Goal: Information Seeking & Learning: Learn about a topic

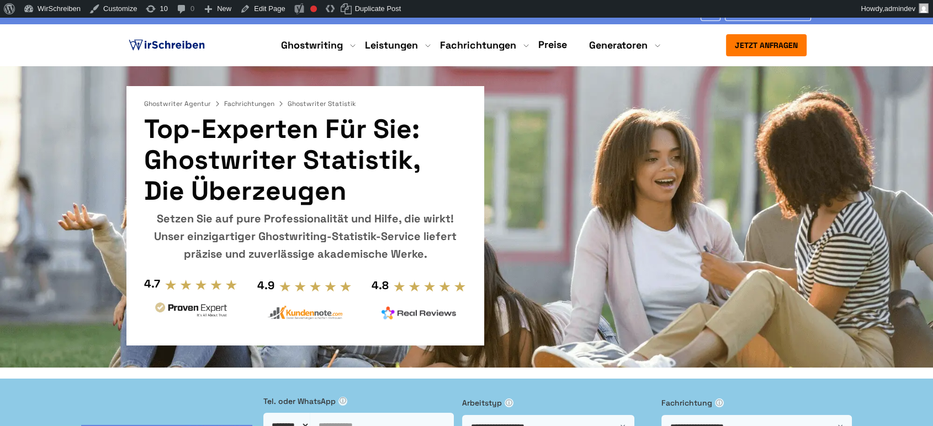
drag, startPoint x: 147, startPoint y: 162, endPoint x: 405, endPoint y: 165, distance: 258.4
click at [405, 165] on h1 "Top-Experten für Sie: Ghostwriter Statistik, die überzeugen" at bounding box center [305, 160] width 322 height 93
copy h1 "Ghostwriter Statistik"
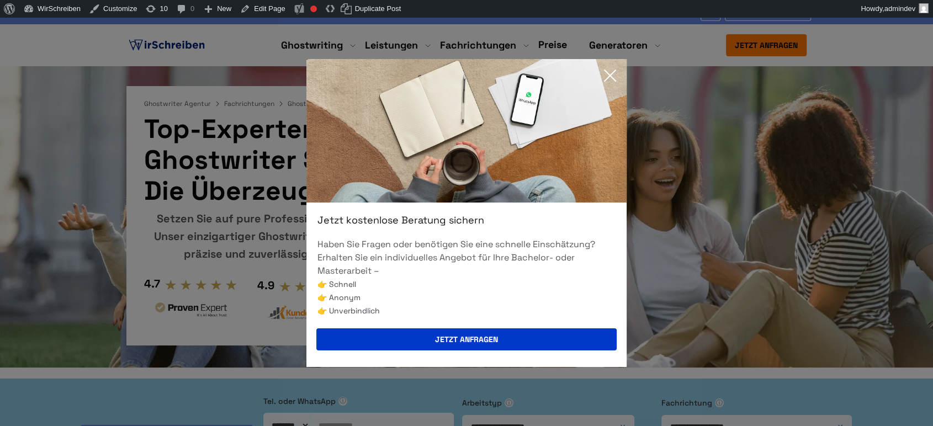
click at [79, 133] on div "Jetzt kostenlose Beratung sichern Haben Sie Fragen oder benötigen Sie eine schn…" at bounding box center [466, 213] width 933 height 426
click at [614, 77] on icon at bounding box center [610, 76] width 22 height 22
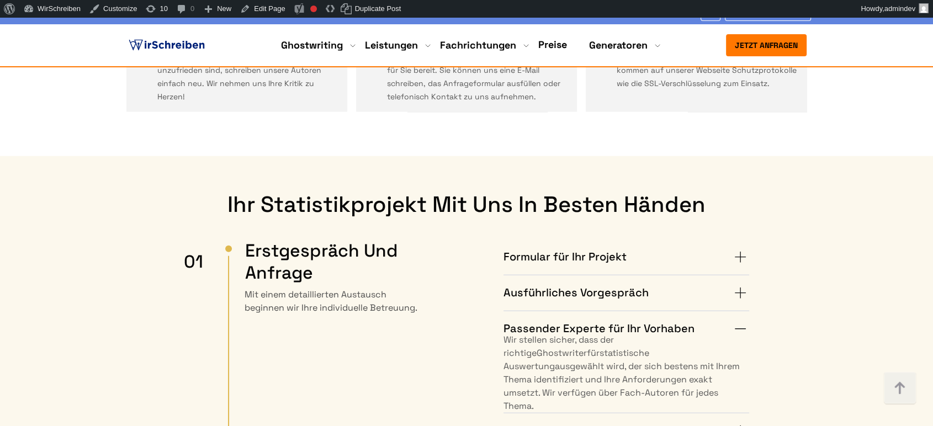
scroll to position [2734, 0]
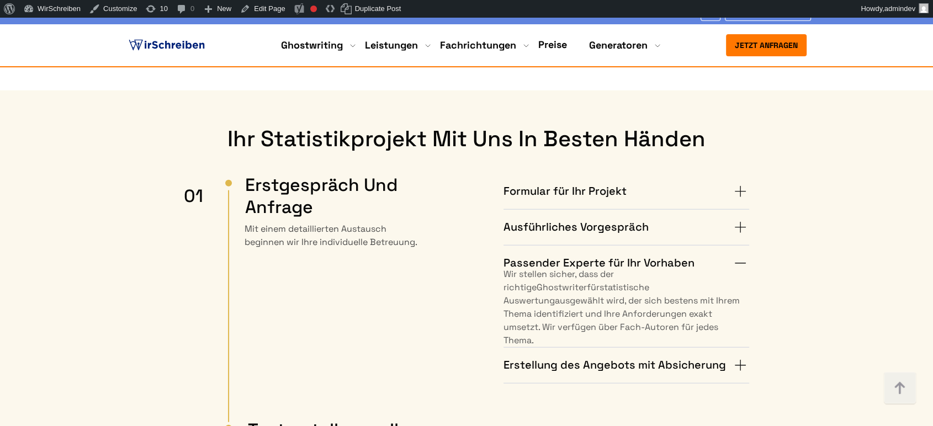
click at [739, 219] on summary "Ausführliches Vorgespräch" at bounding box center [627, 228] width 246 height 18
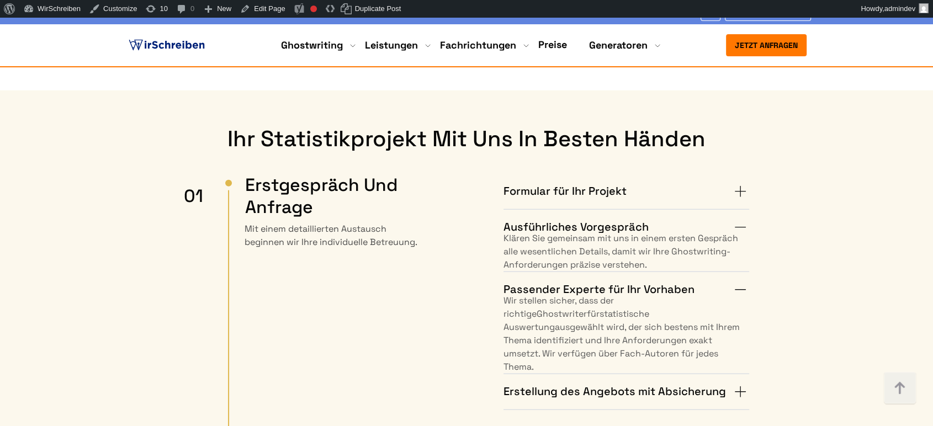
click at [736, 183] on summary "Formular für Ihr Projekt" at bounding box center [627, 192] width 246 height 18
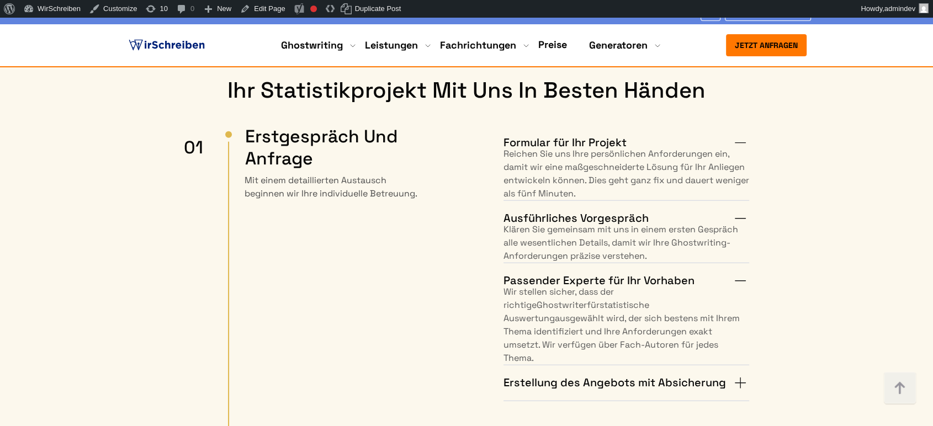
scroll to position [2857, 0]
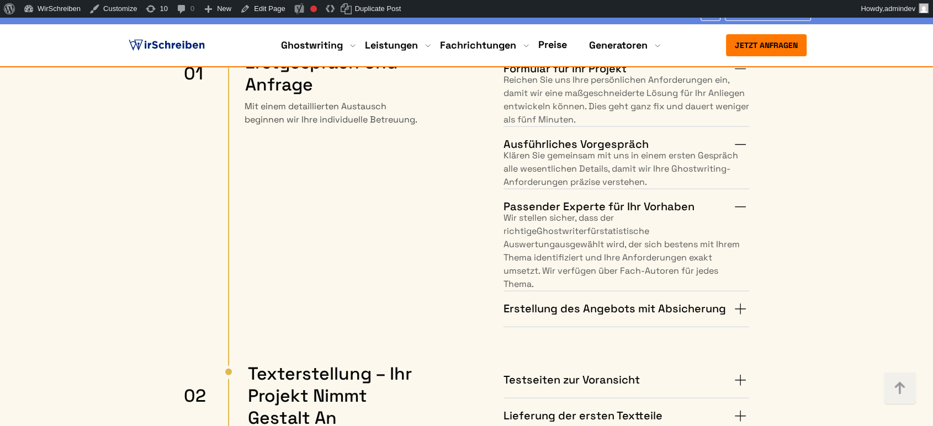
click at [737, 300] on summary "Erstellung des Angebots mit Absicherung" at bounding box center [627, 309] width 246 height 18
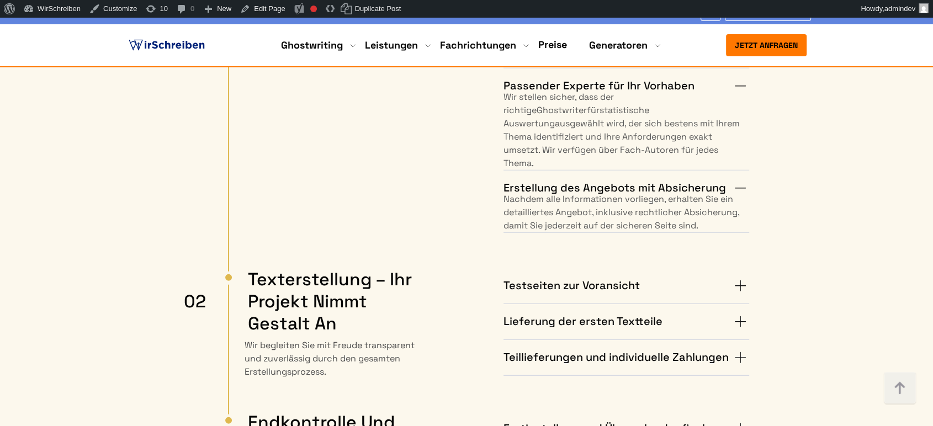
scroll to position [2979, 0]
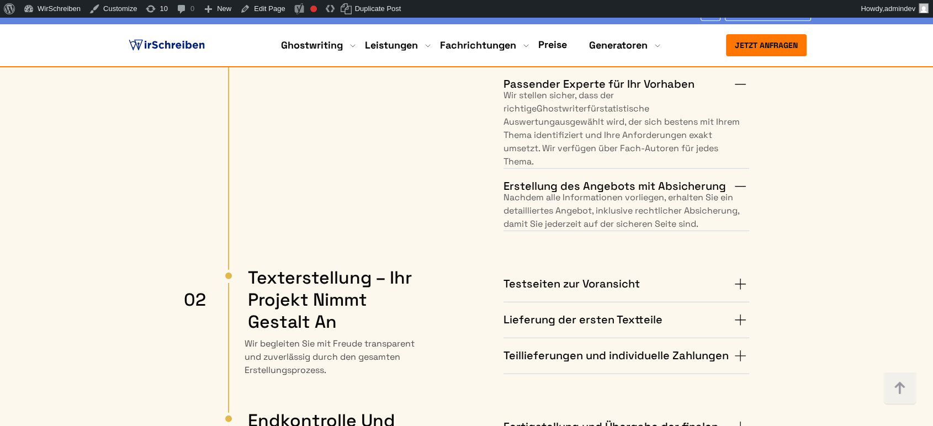
click at [741, 275] on summary "Testseiten zur Voransicht" at bounding box center [627, 284] width 246 height 18
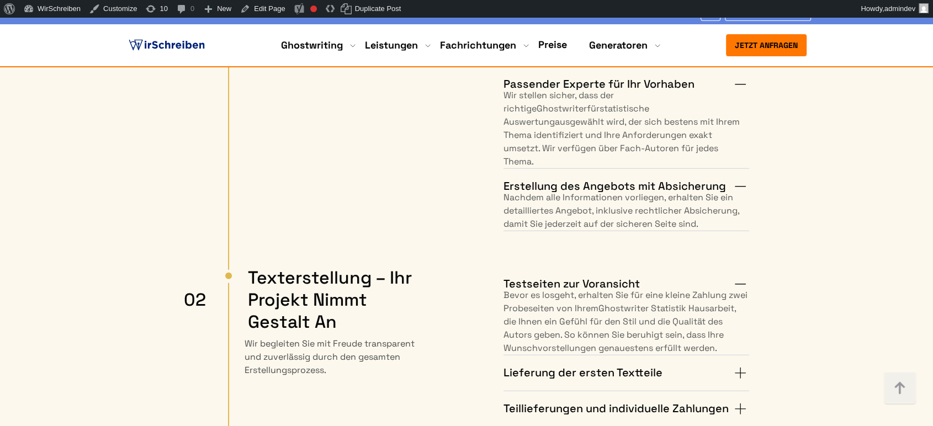
click at [744, 364] on summary "Lieferung der ersten Textteile" at bounding box center [627, 373] width 246 height 18
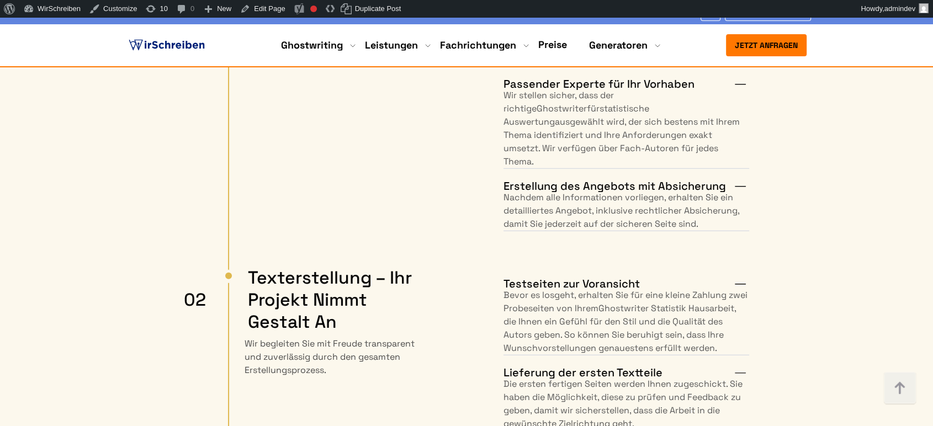
scroll to position [3102, 0]
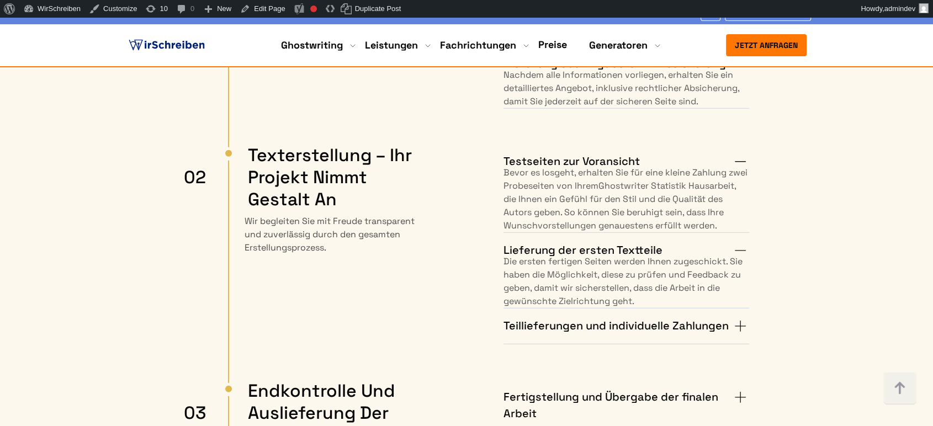
click at [743, 317] on summary "Teillieferungen und individuelle Zahlungen" at bounding box center [627, 326] width 246 height 18
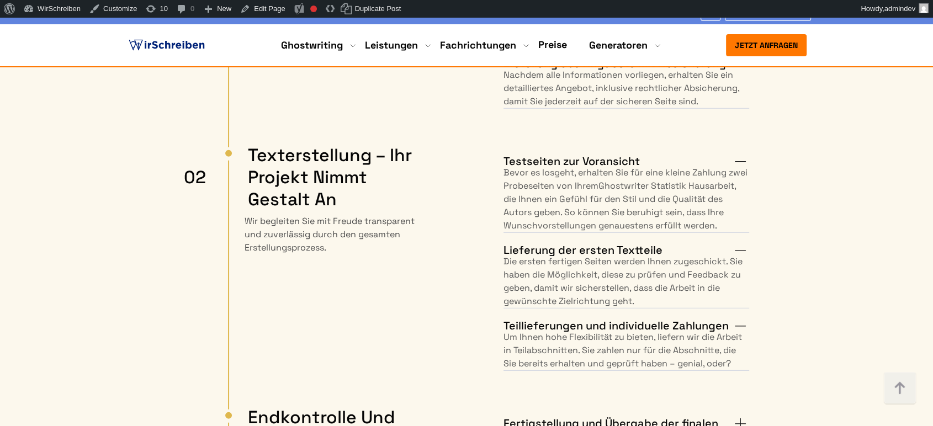
scroll to position [3163, 0]
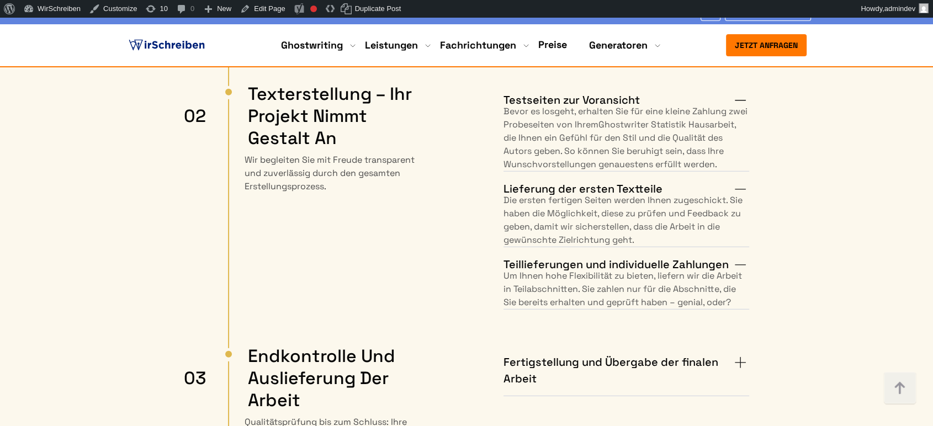
click at [743, 354] on summary "Fertigstellung und Übergabe der finalen Arbeit" at bounding box center [627, 370] width 246 height 33
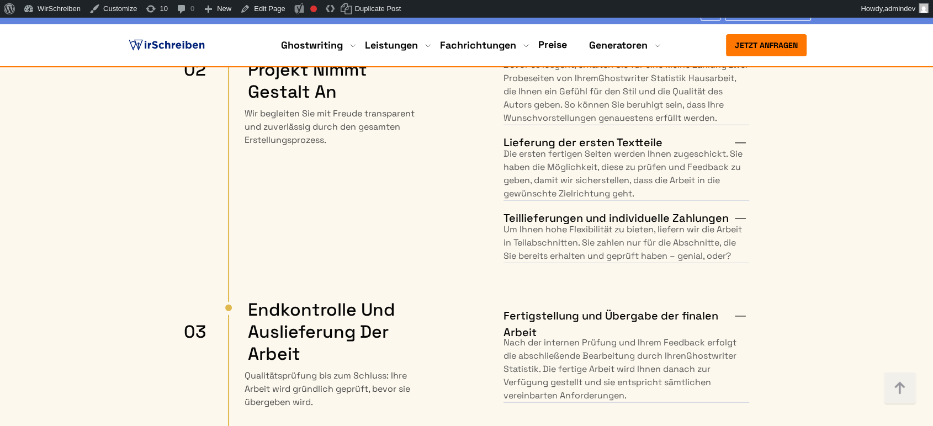
scroll to position [3470, 0]
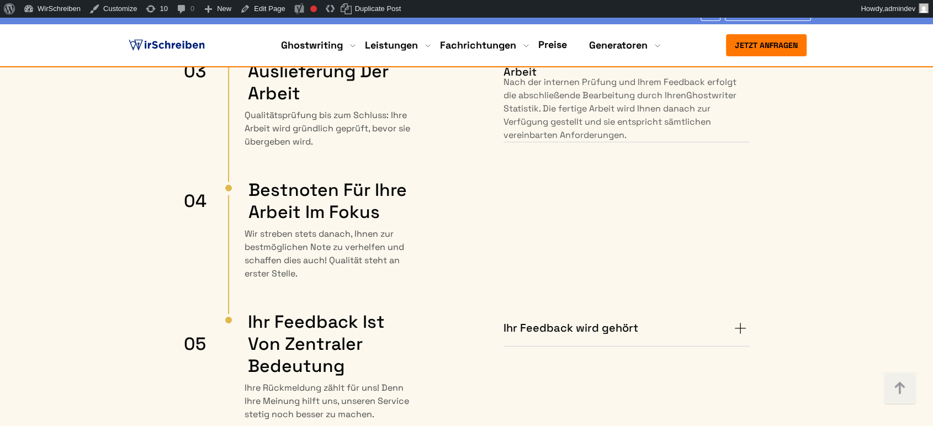
click at [743, 320] on summary "Ihr Feedback wird gehört" at bounding box center [627, 329] width 246 height 18
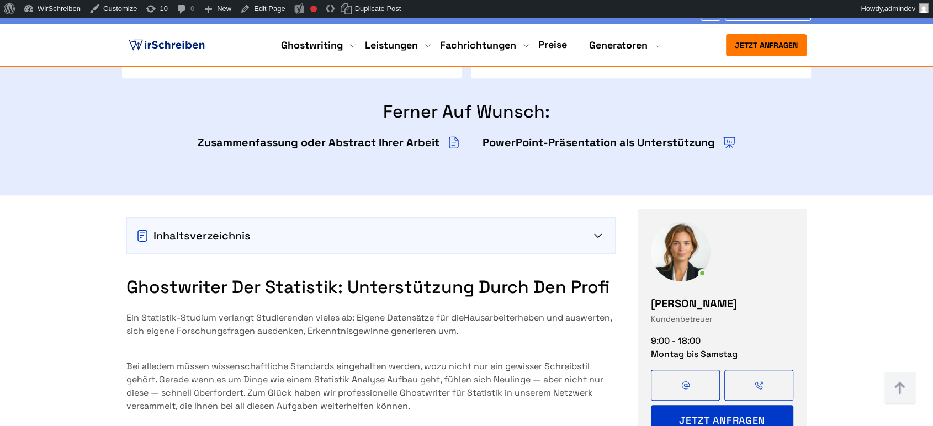
scroll to position [1006, 0]
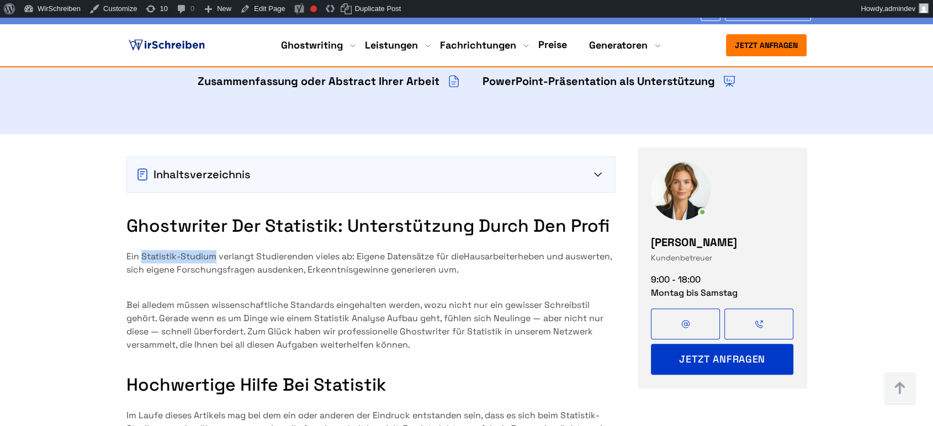
copy p "Statistik-Studium"
drag, startPoint x: 216, startPoint y: 171, endPoint x: 142, endPoint y: 176, distance: 74.1
click at [142, 250] on p "Ein Statistik-Studium verlangt Studierenden vieles ab: Eigene Datensätze für di…" at bounding box center [370, 263] width 489 height 27
copy p "Ghostwriter für Statistik"
drag, startPoint x: 504, startPoint y: 250, endPoint x: 402, endPoint y: 252, distance: 101.1
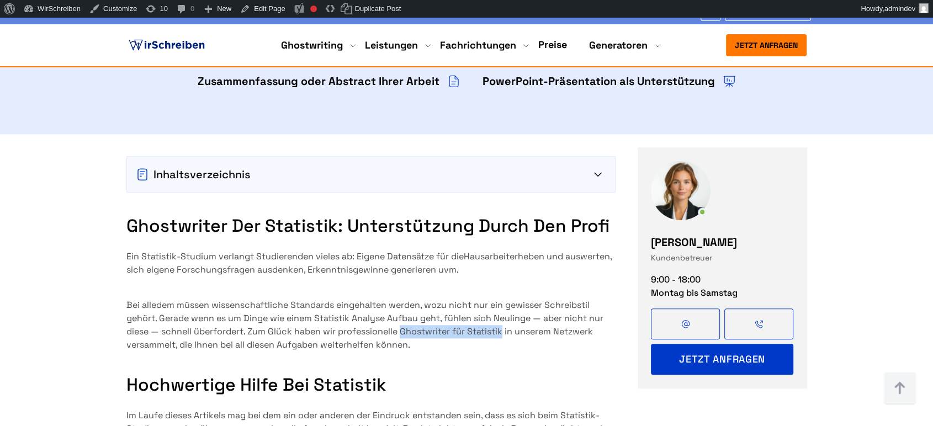
click at [402, 299] on p "Bei alledem müssen wissenschaftliche Standards eingehalten werden, wozu nicht n…" at bounding box center [370, 325] width 489 height 53
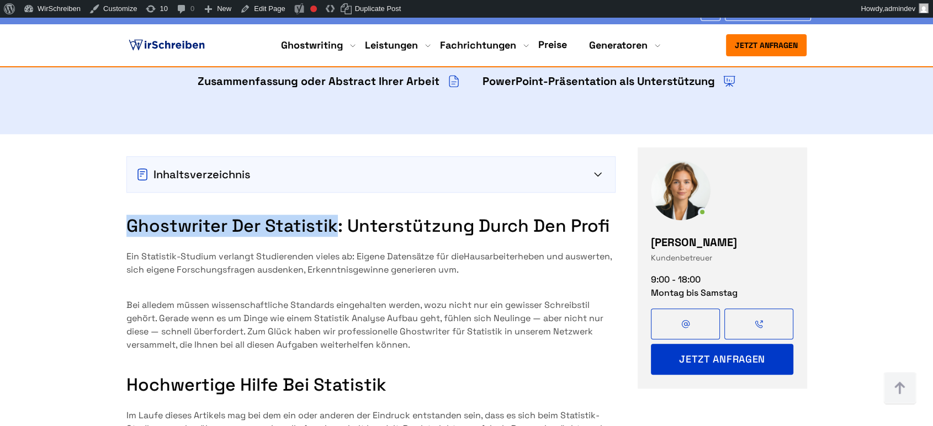
copy h2 "Ghostwriter der Statistik"
drag, startPoint x: 337, startPoint y: 140, endPoint x: 129, endPoint y: 131, distance: 208.3
click at [129, 215] on h2 "Ghostwriter der Statistik: Unterstützung durch den Profi" at bounding box center [370, 226] width 489 height 22
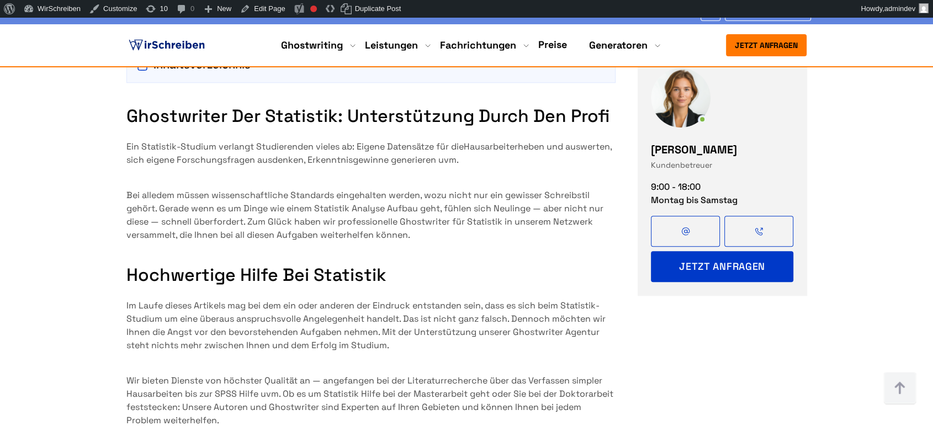
scroll to position [1067, 0]
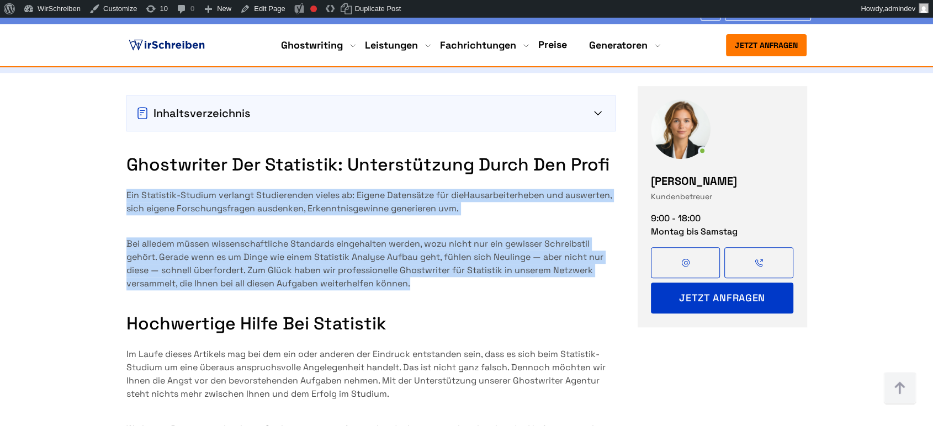
copy div "Ein Statistik-Studium verlangt Studierenden vieles ab: Eigene Datensätze für di…"
drag, startPoint x: 401, startPoint y: 206, endPoint x: 120, endPoint y: 117, distance: 295.4
click at [120, 117] on div "Inhaltsverzeichnis Ghostwriter der Statistik: Unterstützung durch den Profi Hoc…" at bounding box center [466, 345] width 707 height 544
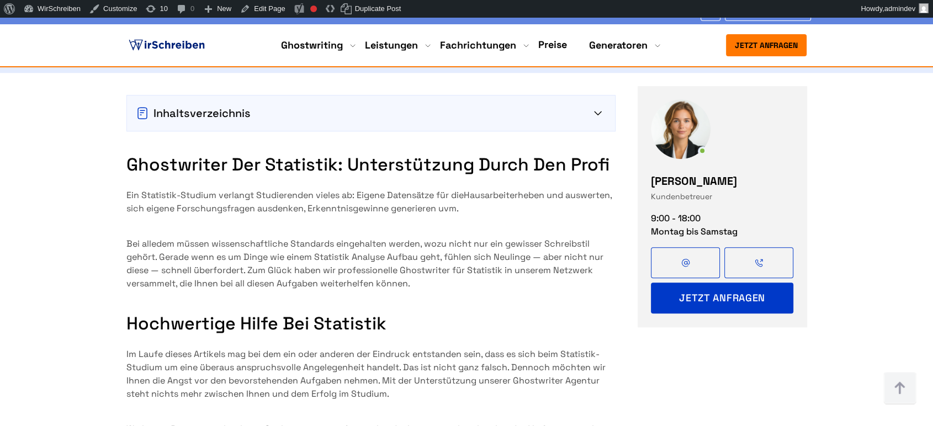
click at [438, 312] on h2 "Hochwertige Hilfe bei Statistik" at bounding box center [370, 323] width 489 height 22
copy p "Statistik Analyse Aufbau"
drag, startPoint x: 419, startPoint y: 174, endPoint x: 317, endPoint y: 175, distance: 101.6
click at [317, 237] on p "Bei alledem müssen wissenschaftliche Standards eingehalten werden, wozu nicht n…" at bounding box center [370, 263] width 489 height 53
copy p "Ghostwriter für Statistik"
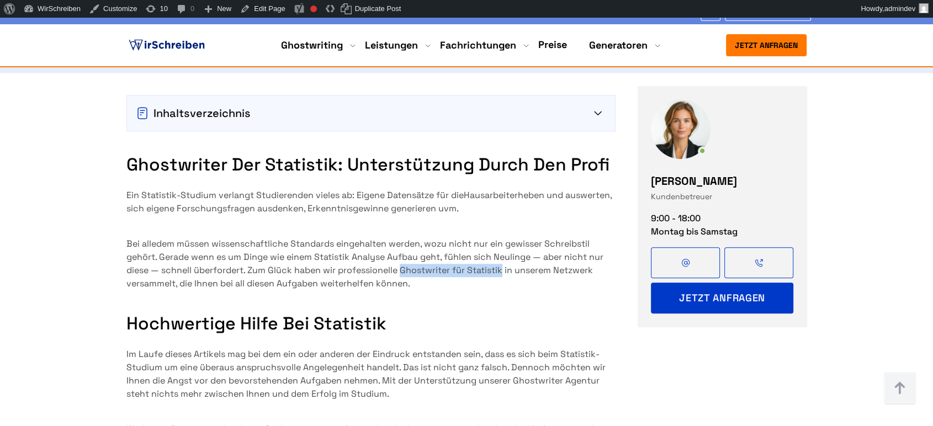
drag, startPoint x: 401, startPoint y: 186, endPoint x: 505, endPoint y: 190, distance: 104.4
click at [505, 237] on p "Bei alledem müssen wissenschaftliche Standards eingehalten werden, wozu nicht n…" at bounding box center [370, 263] width 489 height 53
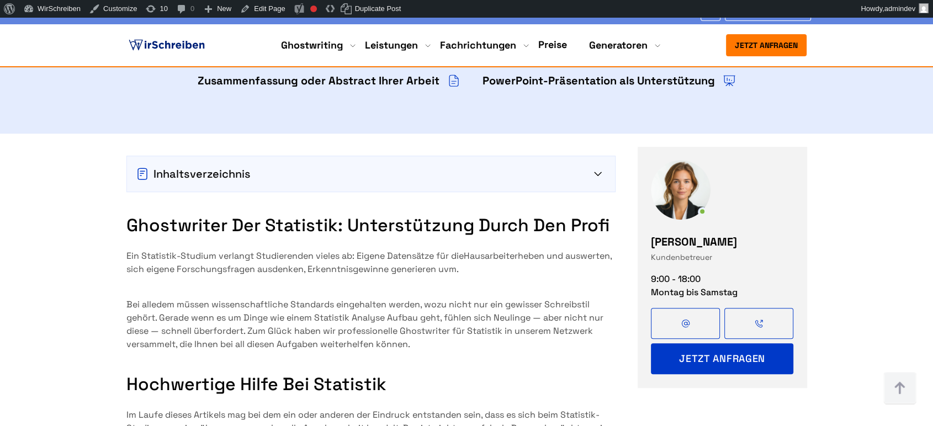
scroll to position [958, 0]
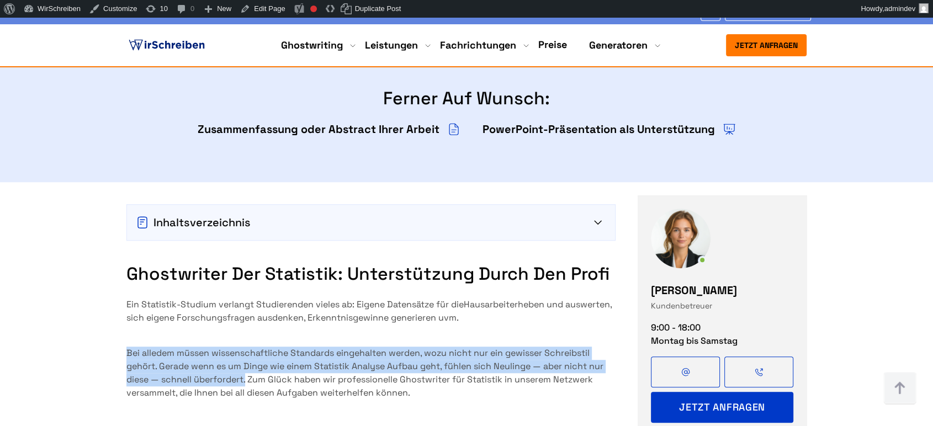
drag, startPoint x: 127, startPoint y: 271, endPoint x: 248, endPoint y: 299, distance: 124.1
click at [248, 347] on p "Bei alledem müssen wissenschaftliche Standards eingehalten werden, wozu nicht n…" at bounding box center [370, 373] width 489 height 53
copy p "Bei alledem müssen wissenschaftliche Standards eingehalten werden, wozu nicht n…"
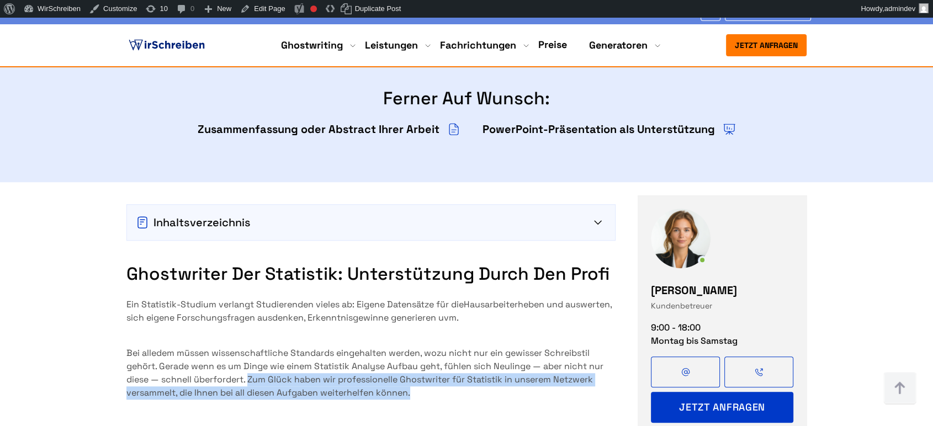
copy p "Zum Glück haben wir professionelle Ghostwriter für Statistik in unserem Netzwer…"
drag, startPoint x: 249, startPoint y: 295, endPoint x: 414, endPoint y: 310, distance: 165.2
click at [414, 347] on p "Bei alledem müssen wissenschaftliche Standards eingehalten werden, wozu nicht n…" at bounding box center [370, 373] width 489 height 53
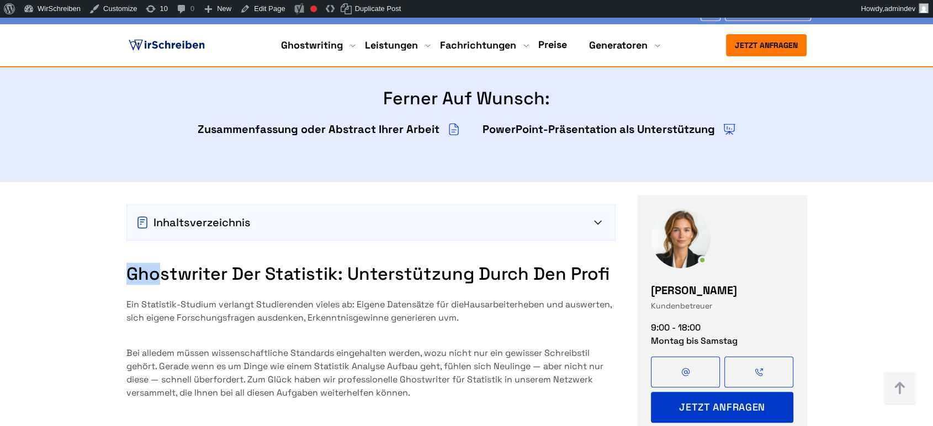
drag, startPoint x: 128, startPoint y: 184, endPoint x: 160, endPoint y: 184, distance: 31.5
click at [160, 263] on h2 "Ghostwriter der Statistik: Unterstützung durch den Profi" at bounding box center [370, 274] width 489 height 22
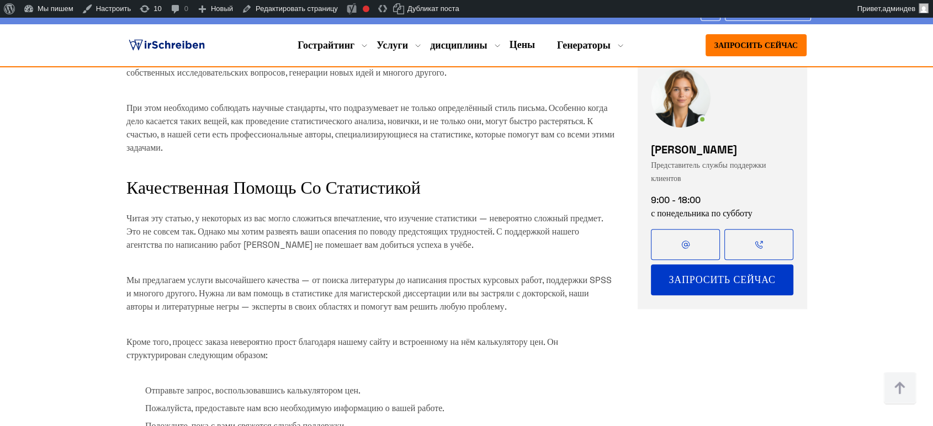
scroll to position [1742, 0]
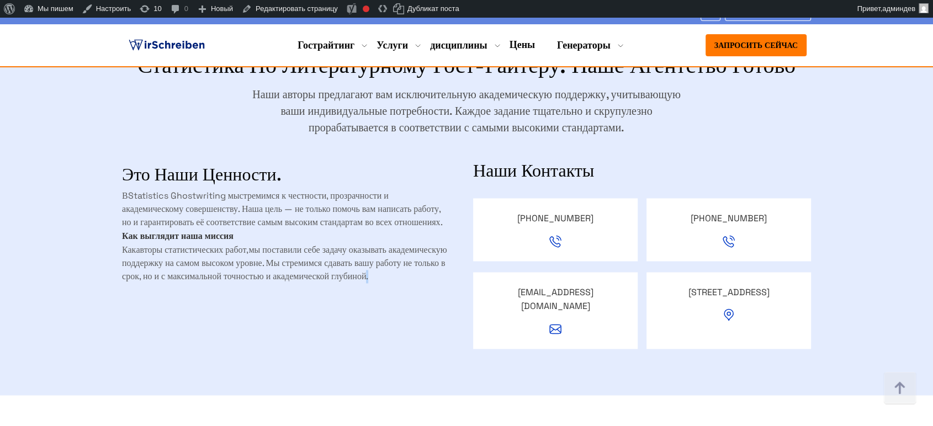
drag, startPoint x: 941, startPoint y: 242, endPoint x: 440, endPoint y: 258, distance: 501.6
click at [440, 258] on div "Это наши ценности. В Statistics Ghostwriting мы стремимся к честности, прозрачн…" at bounding box center [286, 247] width 329 height 208
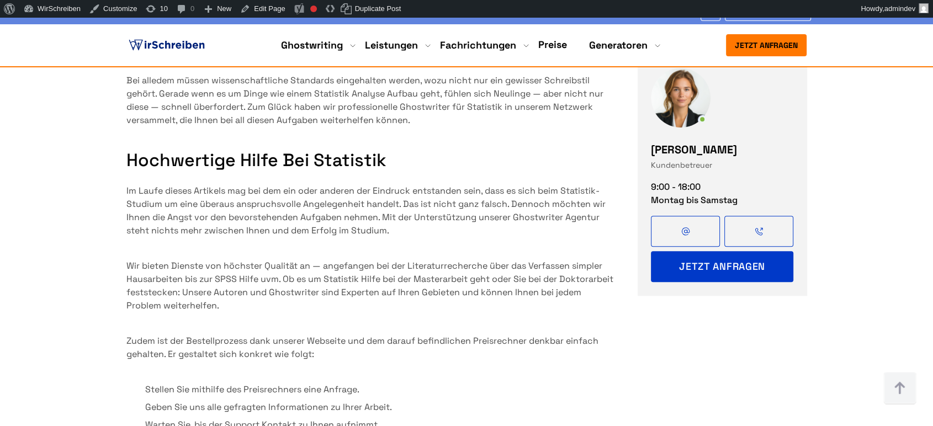
scroll to position [1203, 0]
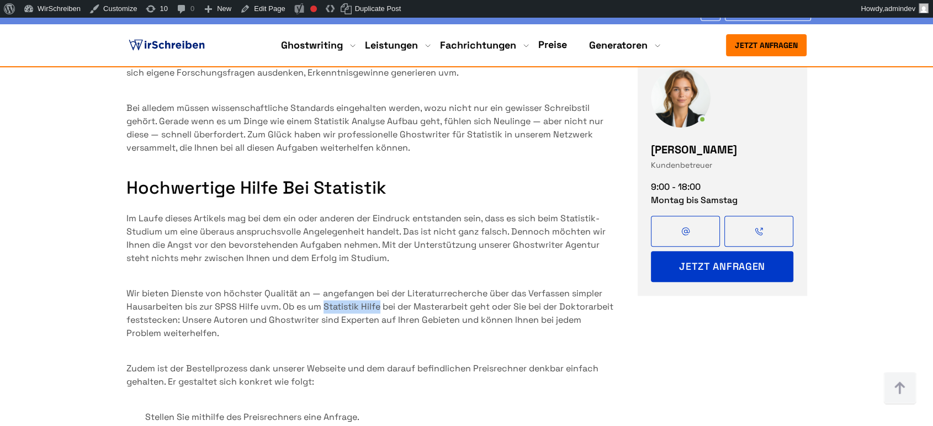
copy p "Statistik Hilfe"
drag, startPoint x: 381, startPoint y: 227, endPoint x: 326, endPoint y: 224, distance: 54.7
click at [326, 287] on p "Wir bieten Dienste von höchster Qualität an — angefangen bei der Literaturreche…" at bounding box center [370, 313] width 489 height 53
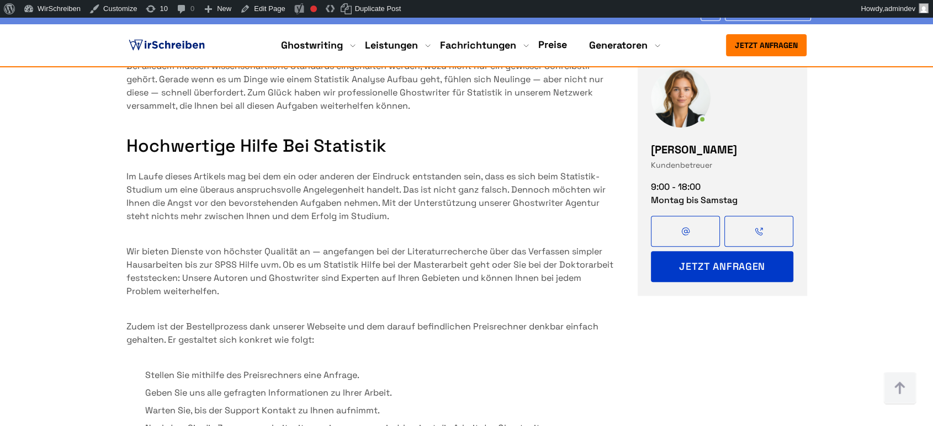
scroll to position [1196, 0]
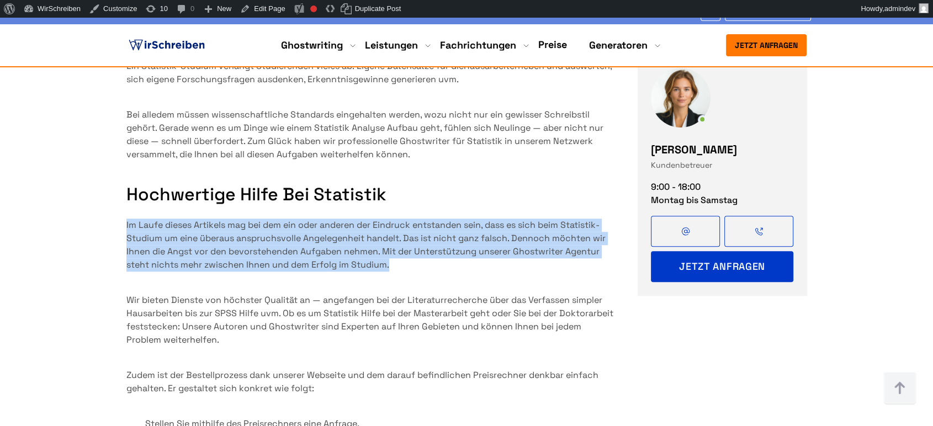
drag, startPoint x: 128, startPoint y: 140, endPoint x: 399, endPoint y: 182, distance: 274.4
click at [399, 219] on p "Im Laufe dieses Artikels mag bei dem ein oder anderen der Eindruck entstanden s…" at bounding box center [370, 245] width 489 height 53
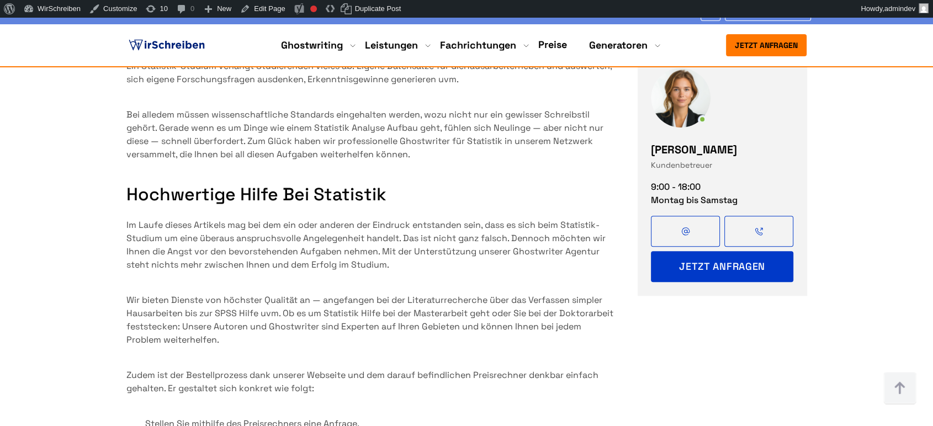
click at [434, 294] on p "Wir bieten Dienste von höchster Qualität an — angefangen bei der Literaturreche…" at bounding box center [370, 320] width 489 height 53
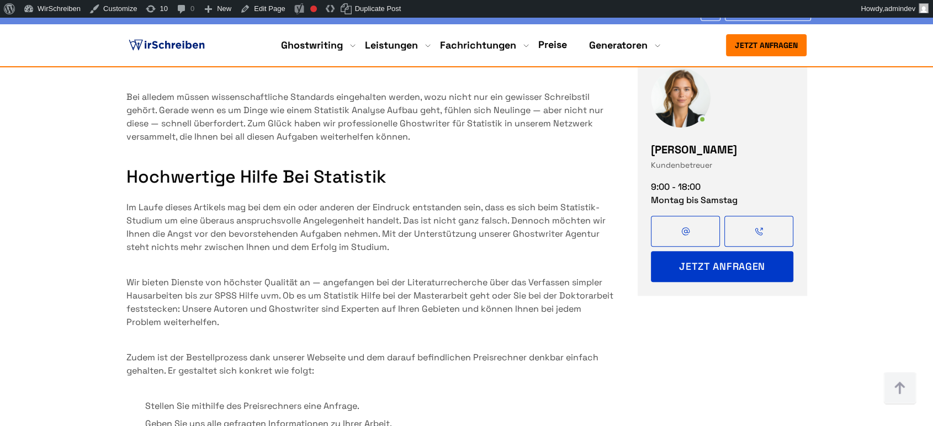
scroll to position [1235, 0]
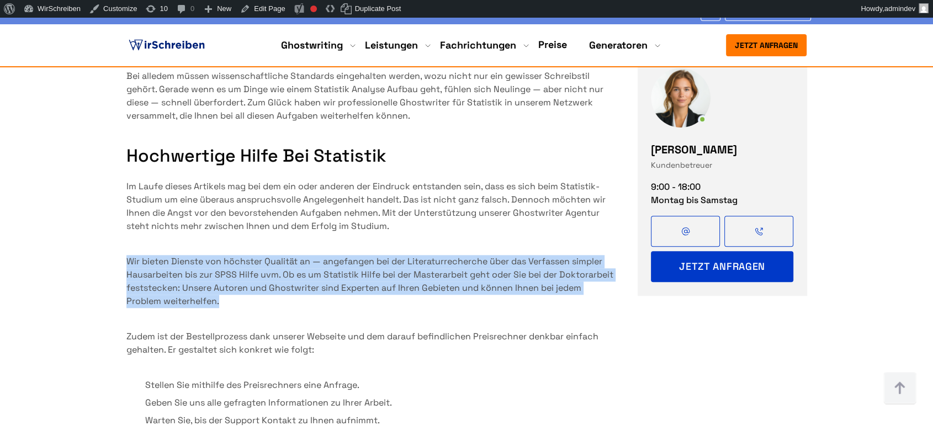
drag, startPoint x: 234, startPoint y: 221, endPoint x: 119, endPoint y: 183, distance: 121.0
click at [119, 183] on div "Inhaltsverzeichnis Ghostwriter der Statistik: Unterstützung durch den Profi Hoc…" at bounding box center [466, 177] width 707 height 544
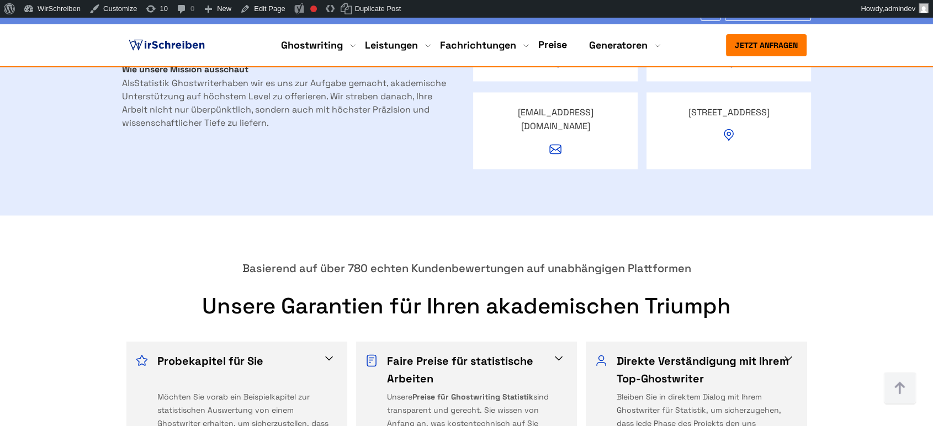
scroll to position [2194, 0]
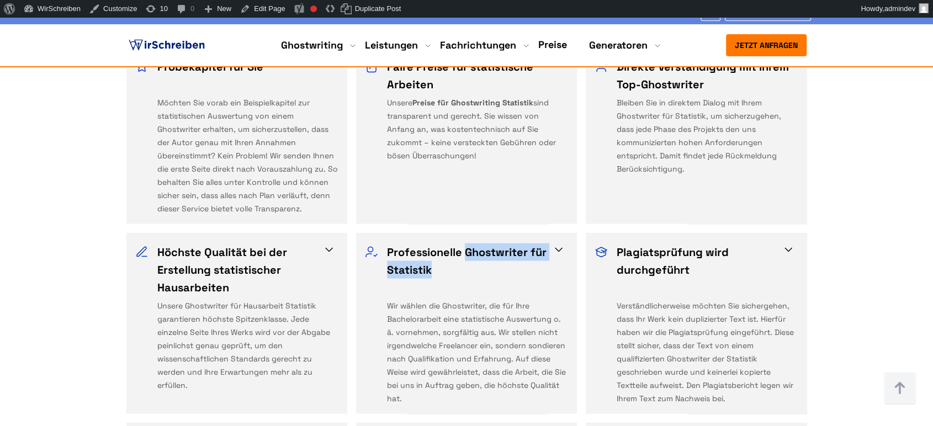
drag, startPoint x: 467, startPoint y: 167, endPoint x: 465, endPoint y: 179, distance: 12.3
click at [465, 243] on h3 "Professionelle Ghostwriter für Statistik" at bounding box center [474, 269] width 174 height 53
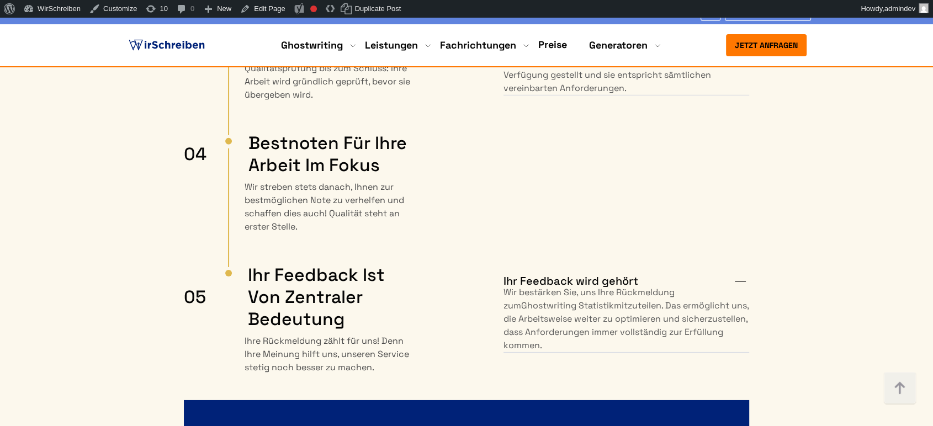
scroll to position [6595, 0]
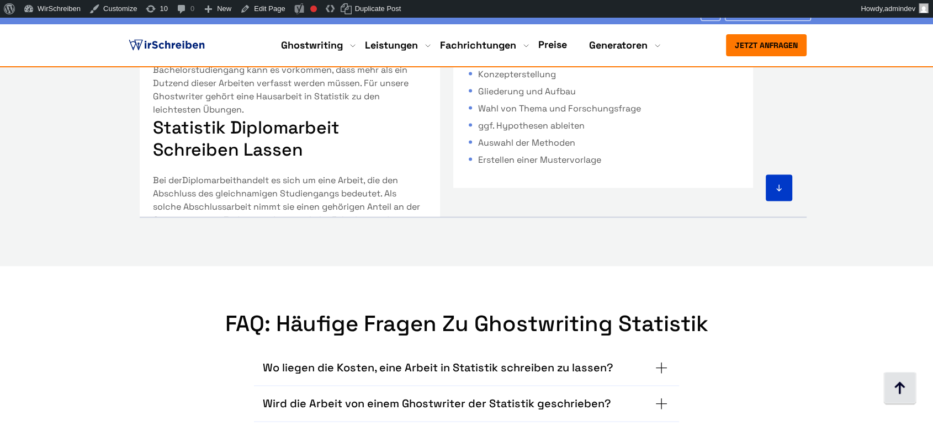
click at [908, 393] on img at bounding box center [899, 388] width 33 height 33
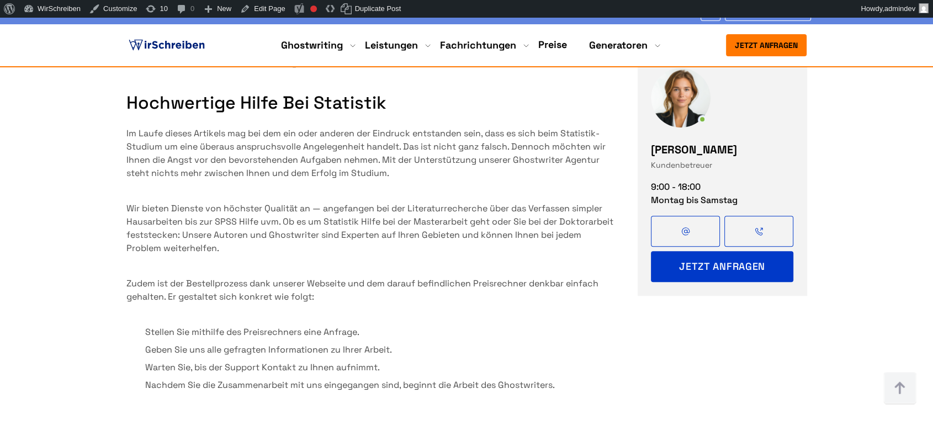
scroll to position [981, 0]
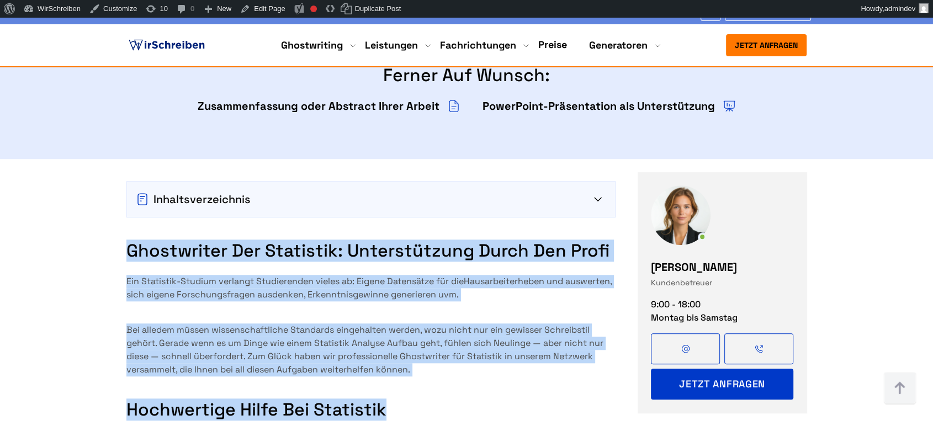
drag, startPoint x: 128, startPoint y: 167, endPoint x: 557, endPoint y: 309, distance: 452.0
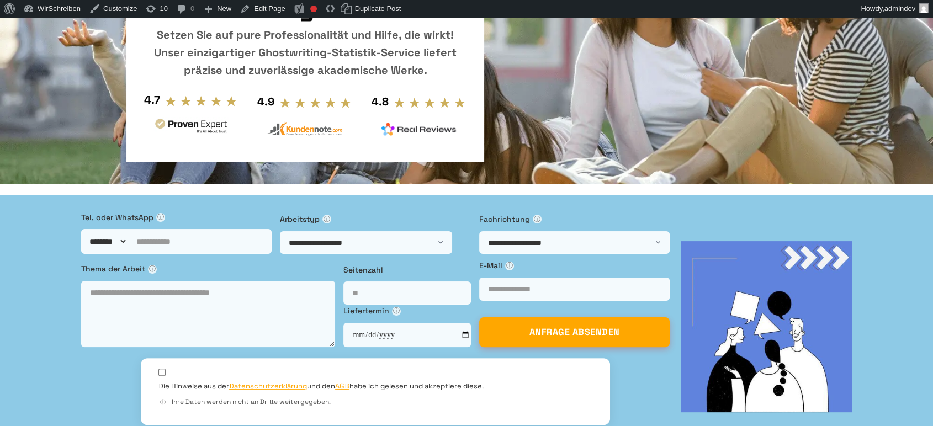
scroll to position [0, 0]
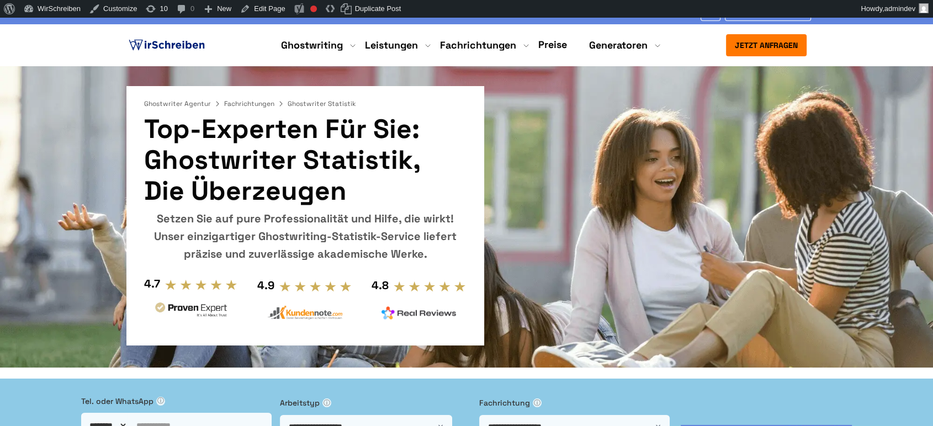
drag, startPoint x: 151, startPoint y: 124, endPoint x: 314, endPoint y: 188, distance: 175.0
click at [314, 188] on h1 "Top-Experten für Sie: Ghostwriter Statistik, die überzeugen" at bounding box center [305, 160] width 322 height 93
click at [317, 187] on h1 "Top-Experten für Sie: Ghostwriter Statistik, die überzeugen" at bounding box center [305, 160] width 322 height 93
click at [308, 192] on h1 "Top-Experten für Sie: Ghostwriter Statistik, die überzeugen" at bounding box center [305, 160] width 322 height 93
drag, startPoint x: 300, startPoint y: 193, endPoint x: 137, endPoint y: 140, distance: 171.3
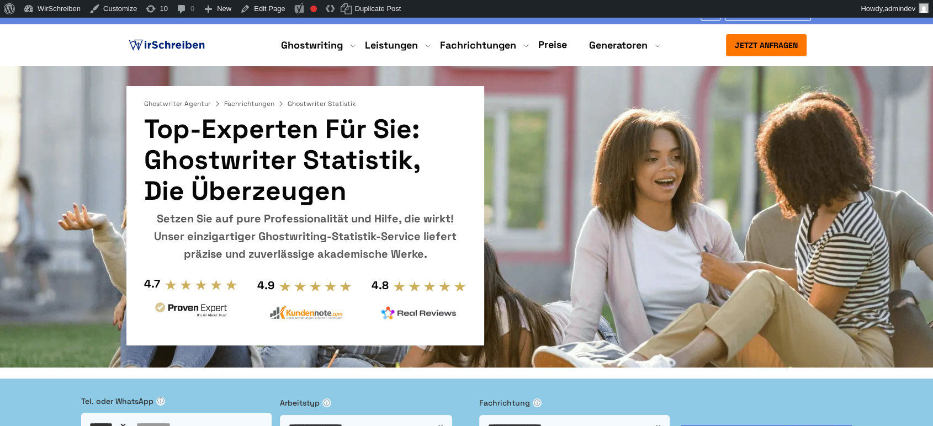
click at [137, 140] on div "Ghostwriter Agentur Fachrichtungen Ghostwriter Statistik Top-Experten für Sie: …" at bounding box center [305, 215] width 358 height 259
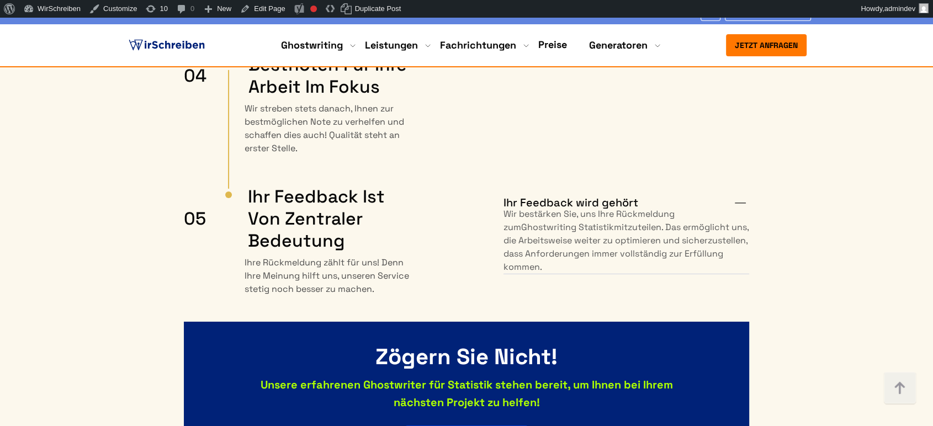
click at [165, 46] on img at bounding box center [166, 45] width 81 height 17
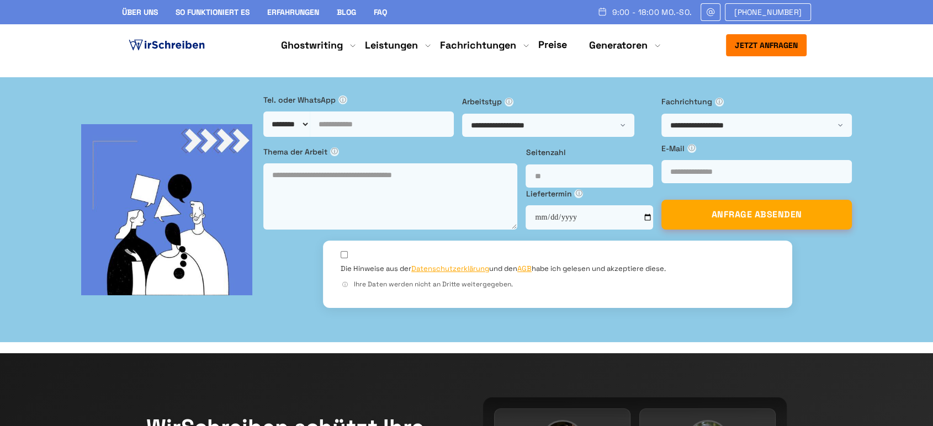
drag, startPoint x: 247, startPoint y: 154, endPoint x: 126, endPoint y: 152, distance: 120.9
copy h1 "[GEOGRAPHIC_DATA]"
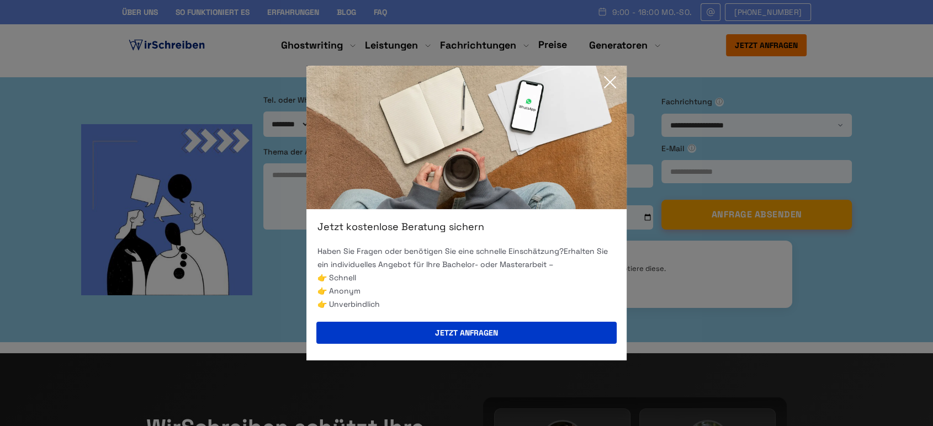
click at [605, 80] on icon at bounding box center [610, 82] width 22 height 22
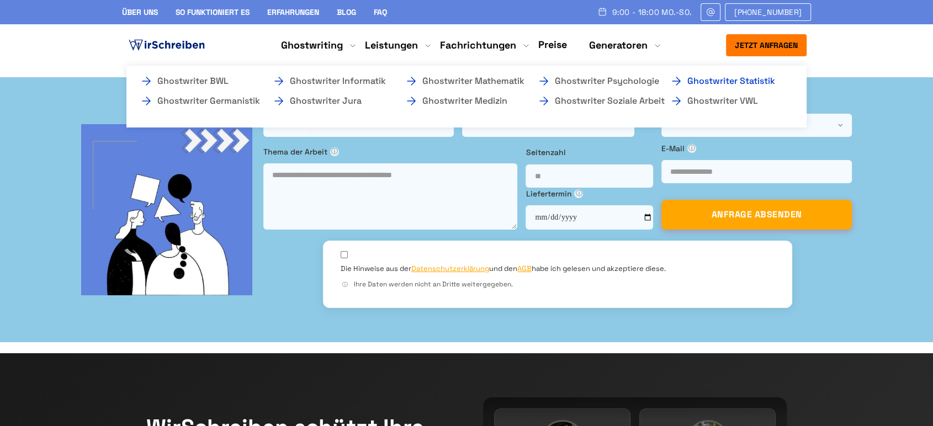
click at [701, 82] on link "Ghostwriter Statistik" at bounding box center [725, 81] width 110 height 13
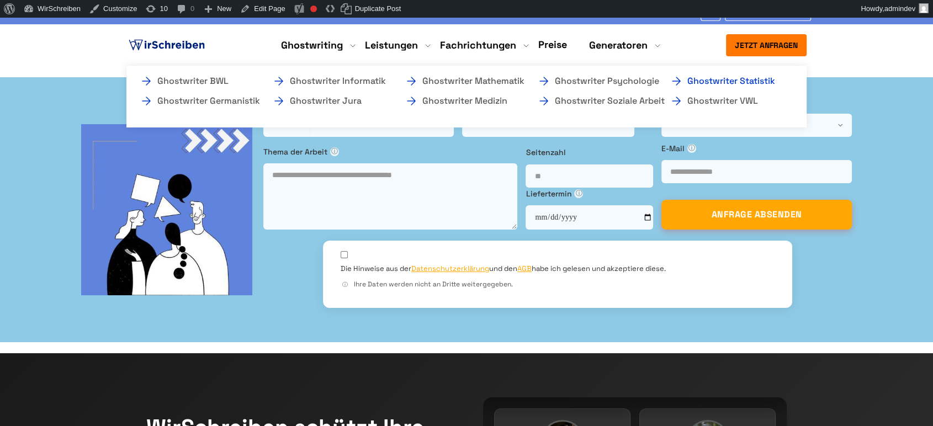
click at [698, 86] on link "Ghostwriter Statistik" at bounding box center [725, 81] width 110 height 13
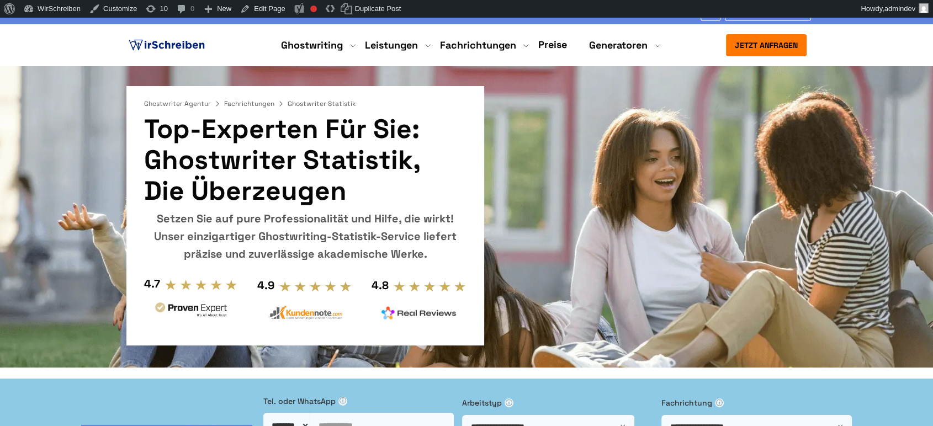
copy div "Setzen Sie auf pure Professionalität und Hilfe, die wirkt! Unser einzigartiger …"
drag, startPoint x: 350, startPoint y: 246, endPoint x: 144, endPoint y: 219, distance: 207.8
click at [144, 219] on div "Setzen Sie auf pure Professionalität und Hilfe, die wirkt! Unser einzigartiger …" at bounding box center [305, 236] width 322 height 53
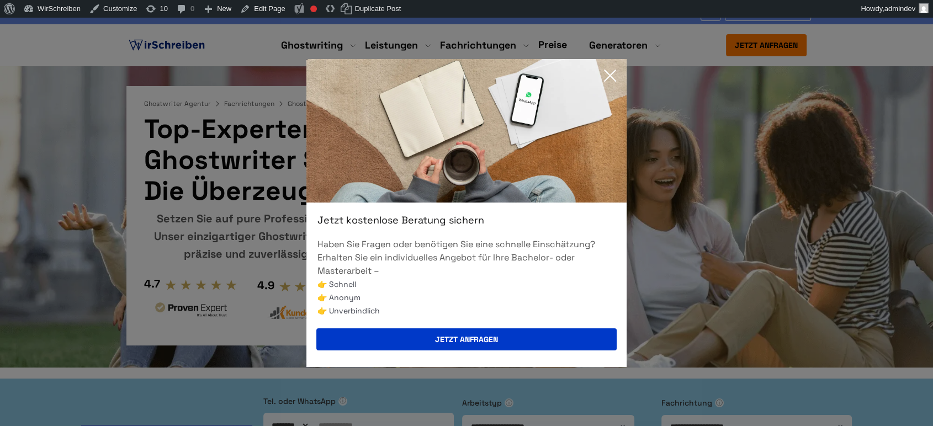
click at [610, 76] on icon at bounding box center [610, 75] width 11 height 11
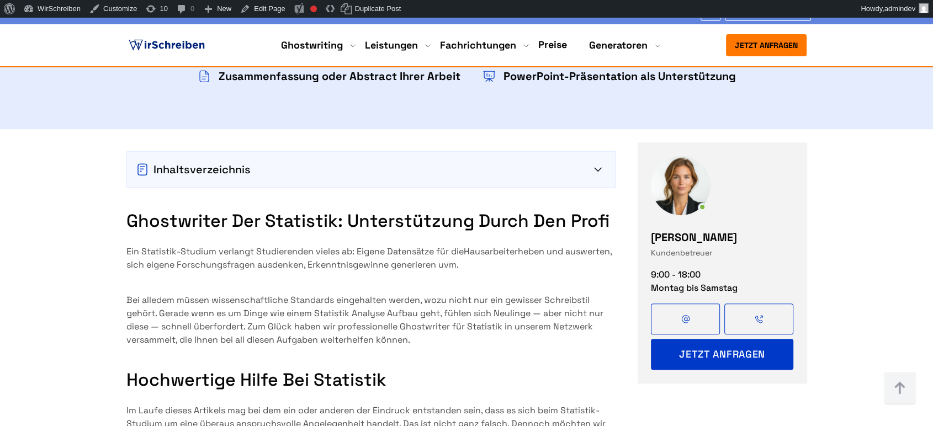
scroll to position [1227, 0]
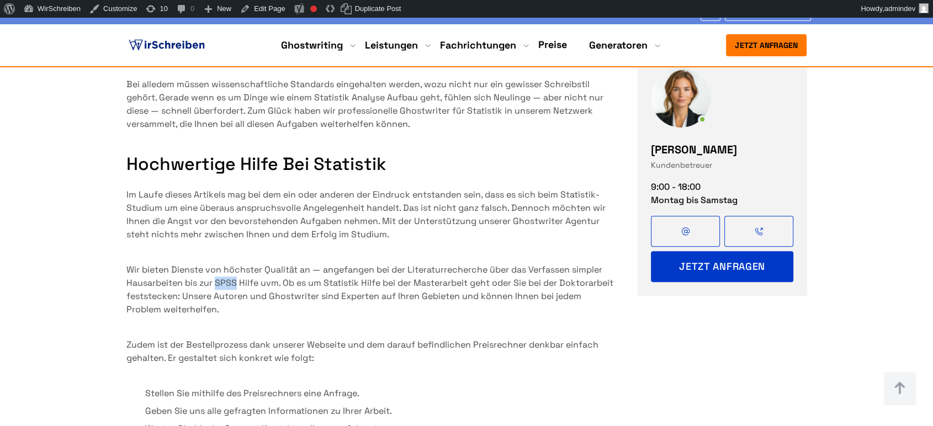
copy p "SPSS"
drag, startPoint x: 238, startPoint y: 199, endPoint x: 216, endPoint y: 199, distance: 21.5
click at [216, 263] on p "Wir bieten Dienste von höchster Qualität an — angefangen bei der Literaturreche…" at bounding box center [370, 289] width 489 height 53
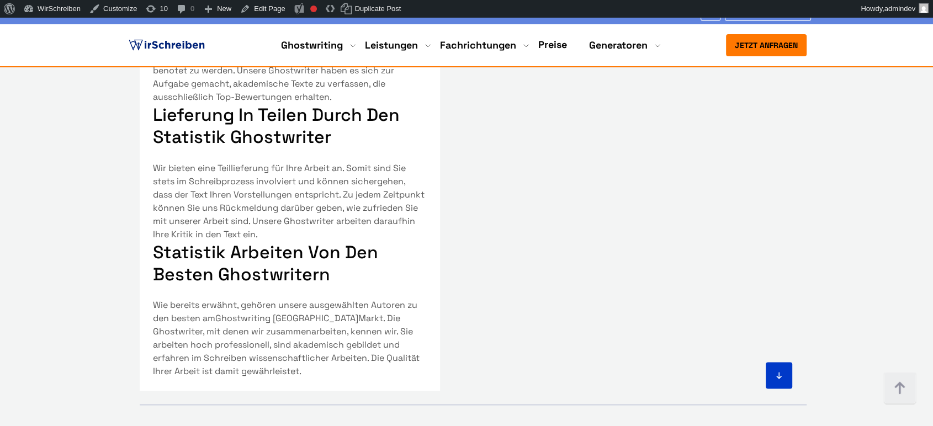
scroll to position [6257, 0]
